Goal: Task Accomplishment & Management: Manage account settings

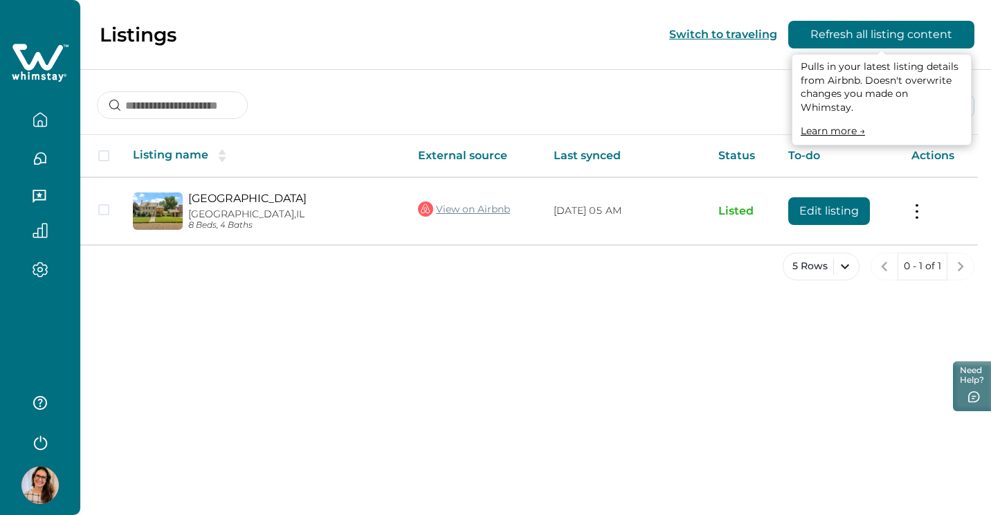
click at [883, 42] on button "Refresh all listing content" at bounding box center [881, 35] width 186 height 28
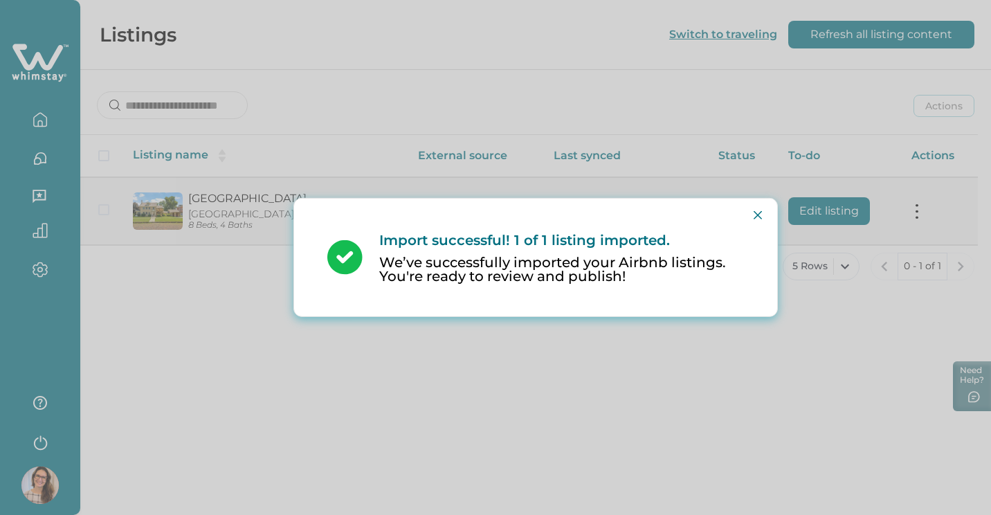
click at [926, 215] on div "Import successful! 1 of 1 listing imported. We’ve successfully imported your Ai…" at bounding box center [495, 257] width 991 height 515
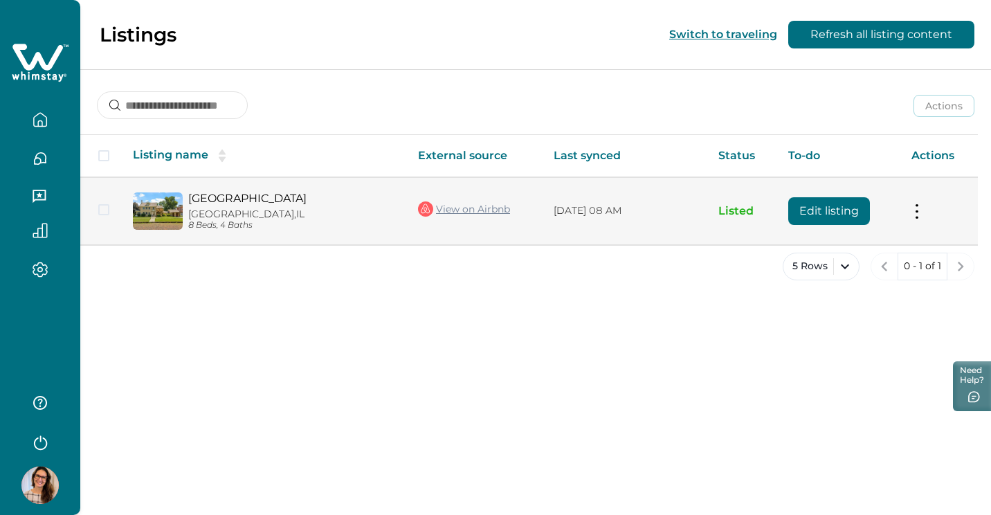
click at [919, 212] on button at bounding box center [917, 211] width 11 height 15
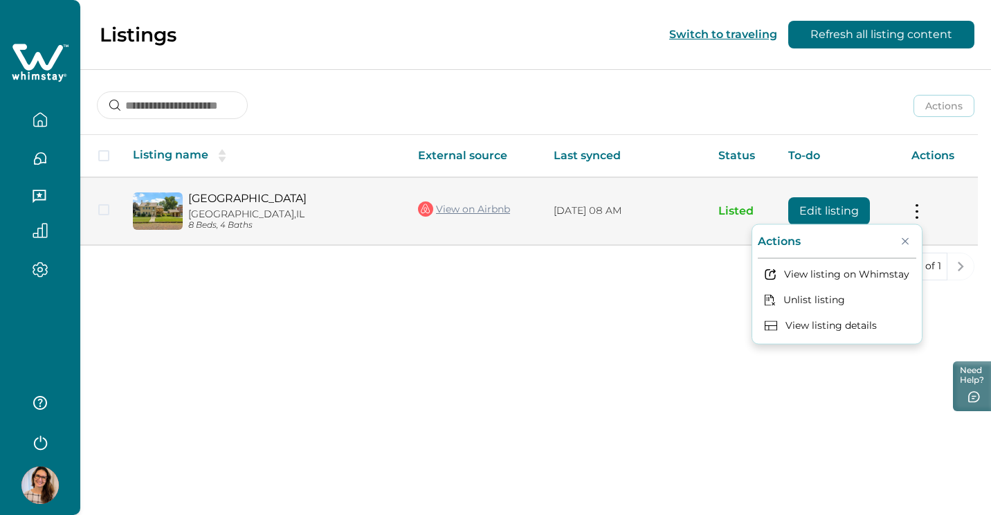
click at [919, 212] on button at bounding box center [917, 211] width 11 height 15
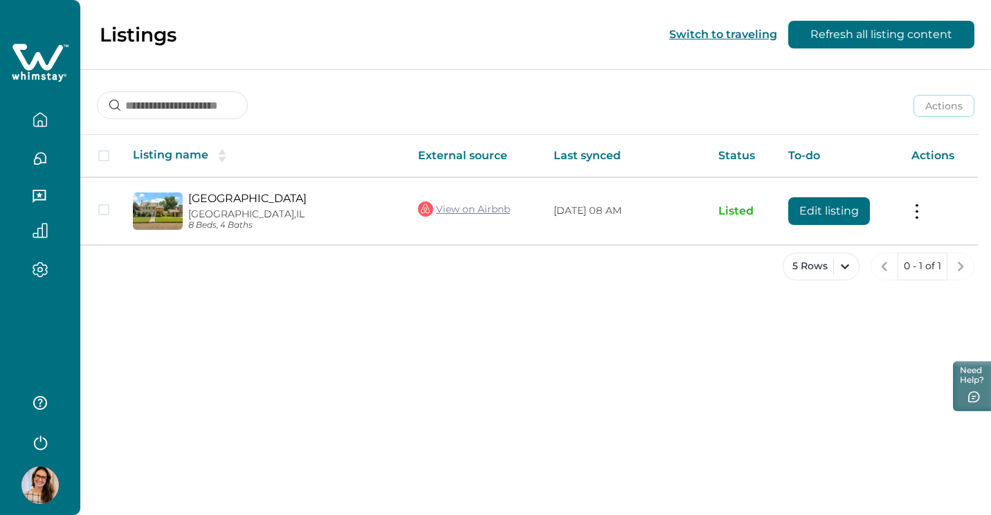
click at [43, 198] on icon "button" at bounding box center [40, 197] width 15 height 15
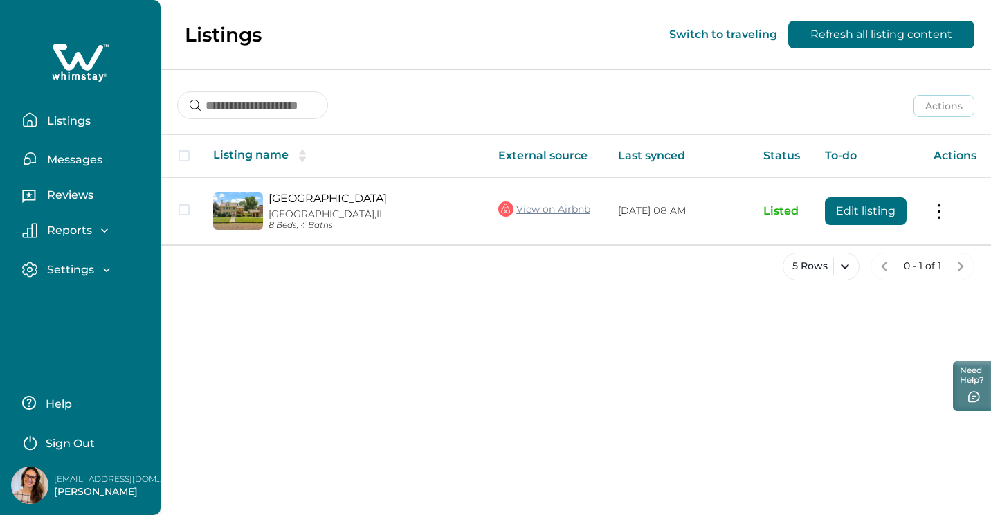
click at [78, 165] on p "Messages" at bounding box center [73, 160] width 60 height 14
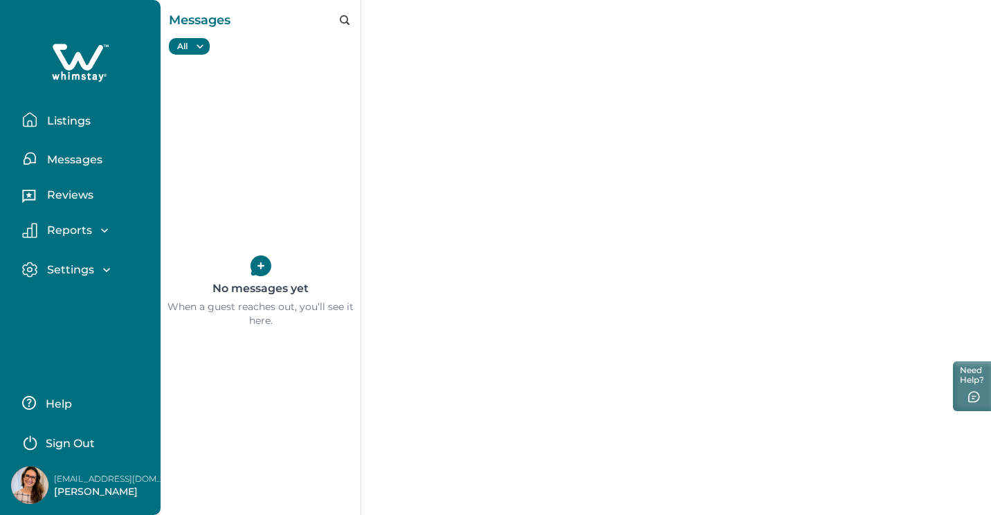
click at [78, 226] on p "Reports" at bounding box center [67, 231] width 49 height 14
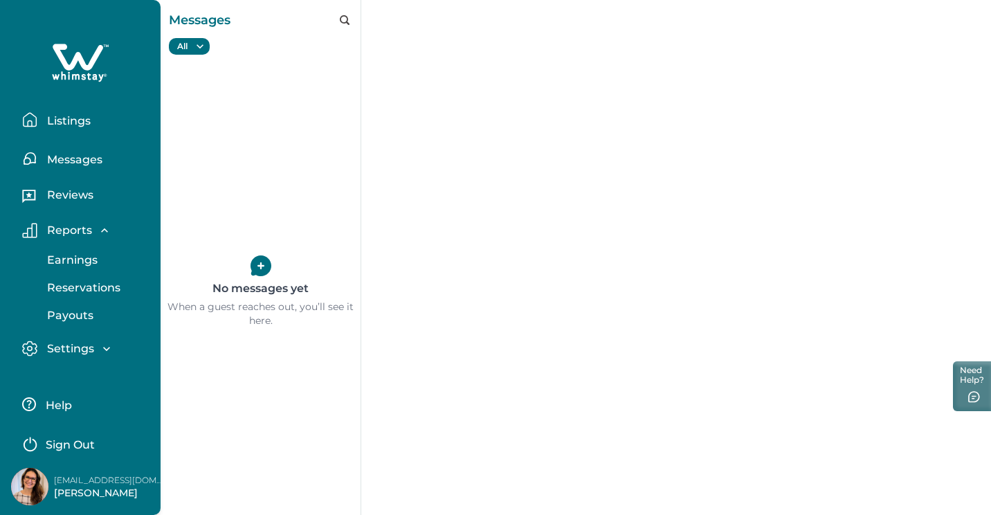
click at [87, 116] on p "Listings" at bounding box center [67, 121] width 48 height 14
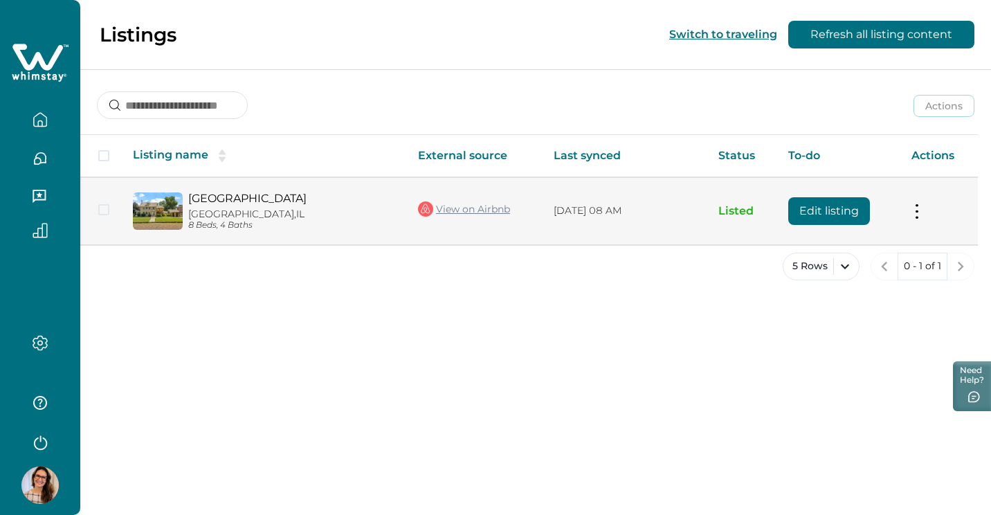
click at [305, 204] on link "[GEOGRAPHIC_DATA]" at bounding box center [292, 198] width 208 height 13
